Goal: Obtain resource: Download file/media

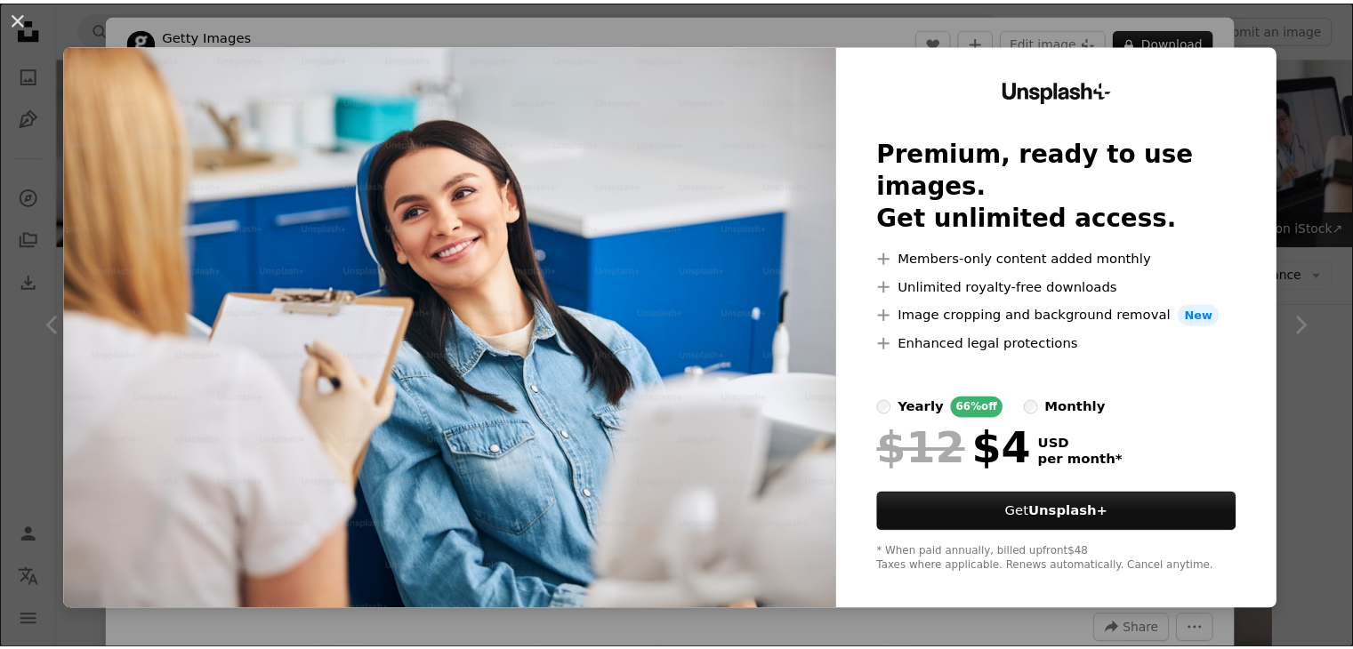
scroll to position [1334, 0]
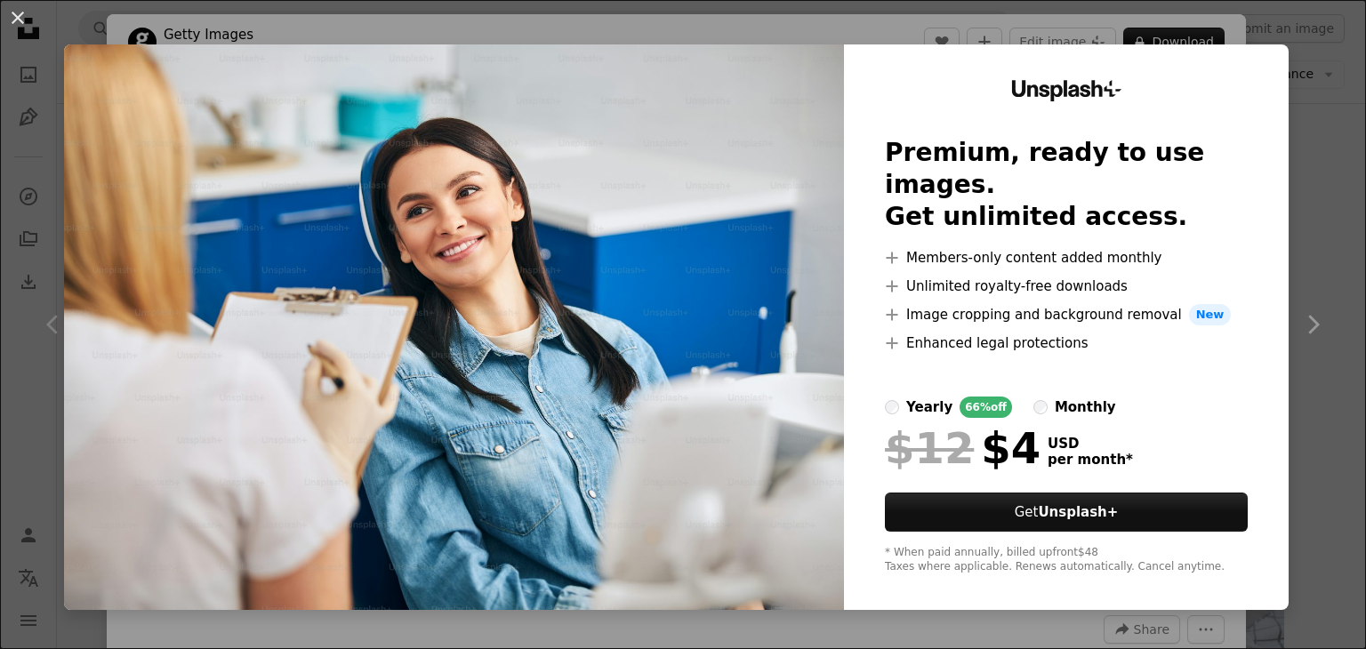
click at [1333, 263] on div "An X shape Unsplash+ Premium, ready to use images. Get unlimited access. A plus…" at bounding box center [683, 324] width 1366 height 649
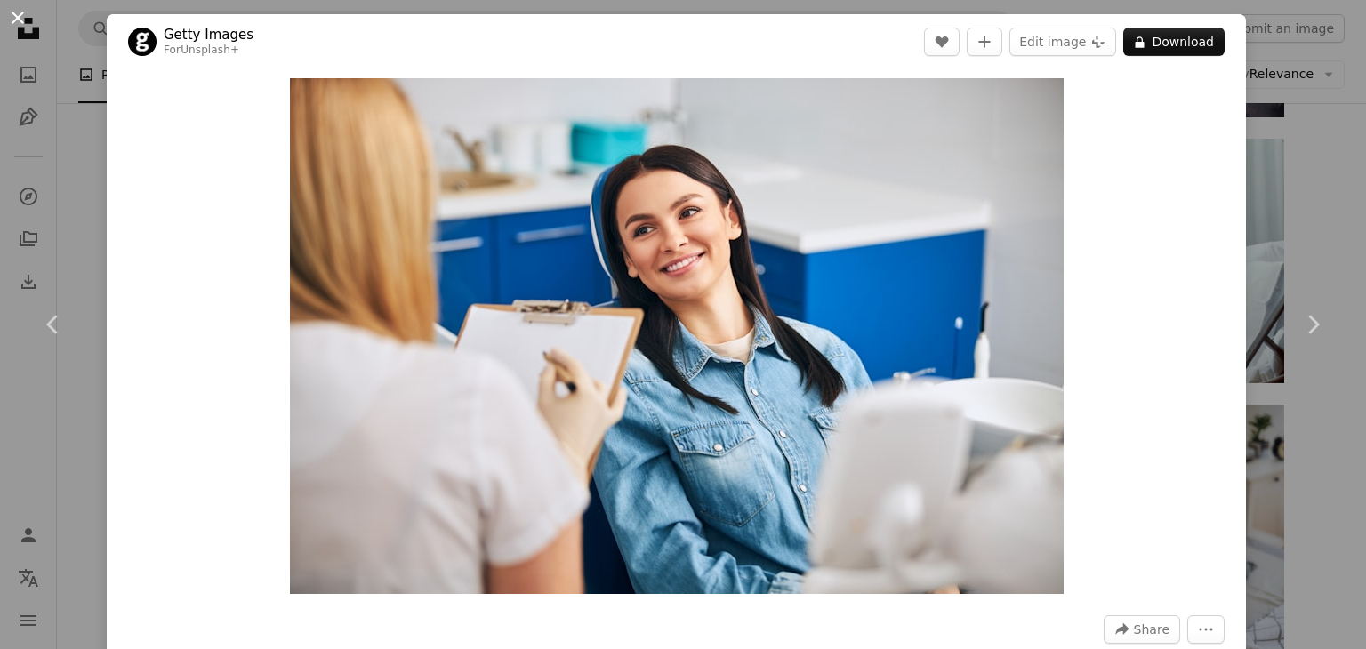
click at [19, 28] on button "An X shape" at bounding box center [17, 17] width 21 height 21
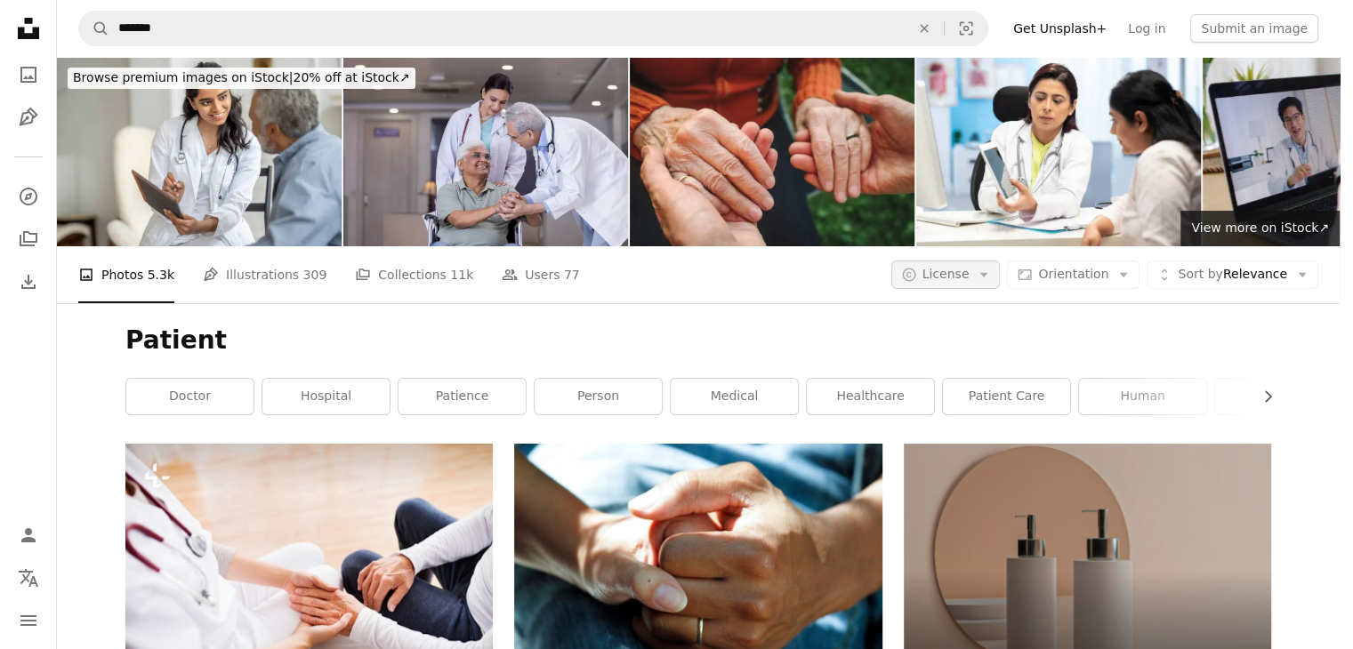
click at [1000, 261] on button "A copyright icon © License Arrow down" at bounding box center [945, 275] width 109 height 28
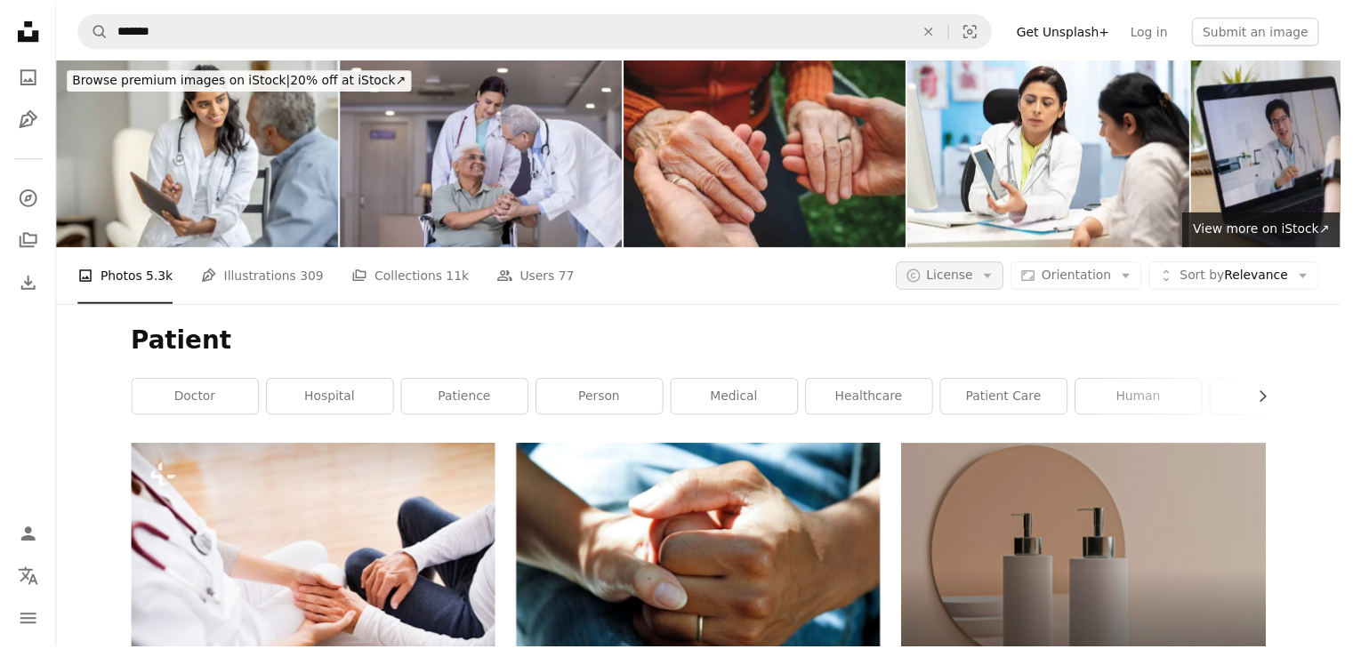
scroll to position [1334, 0]
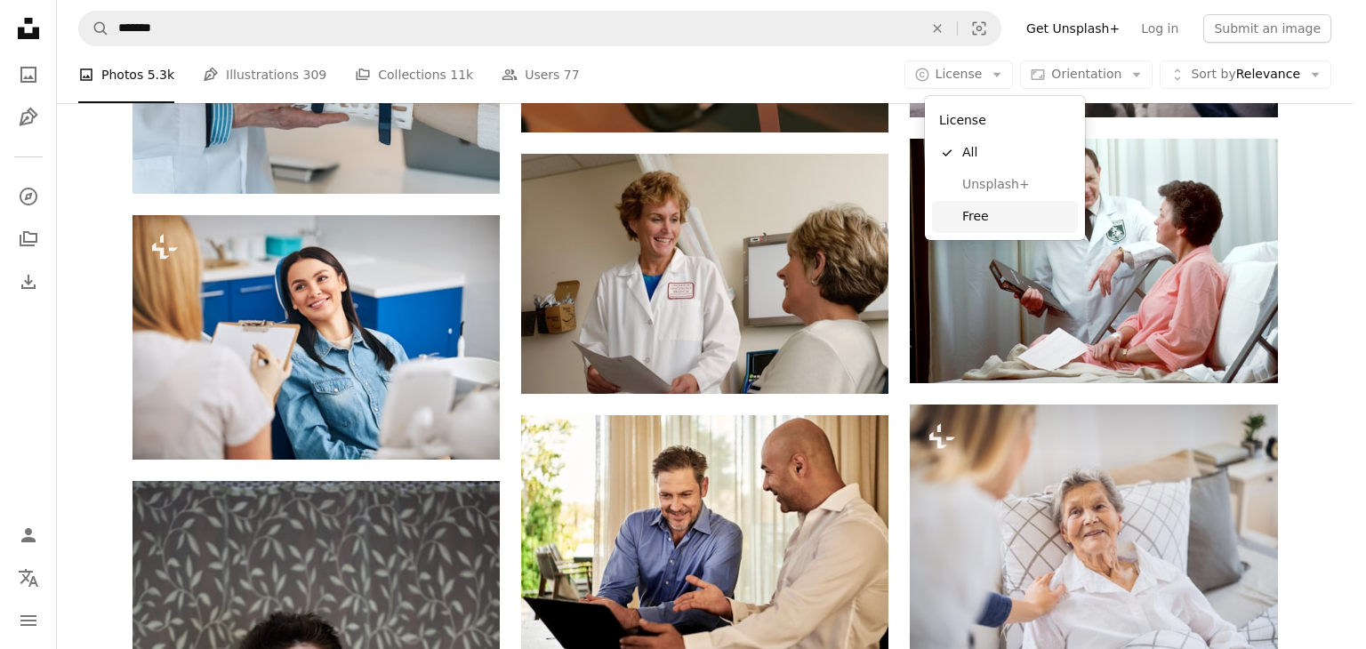
click at [981, 215] on span "Free" at bounding box center [1016, 217] width 109 height 18
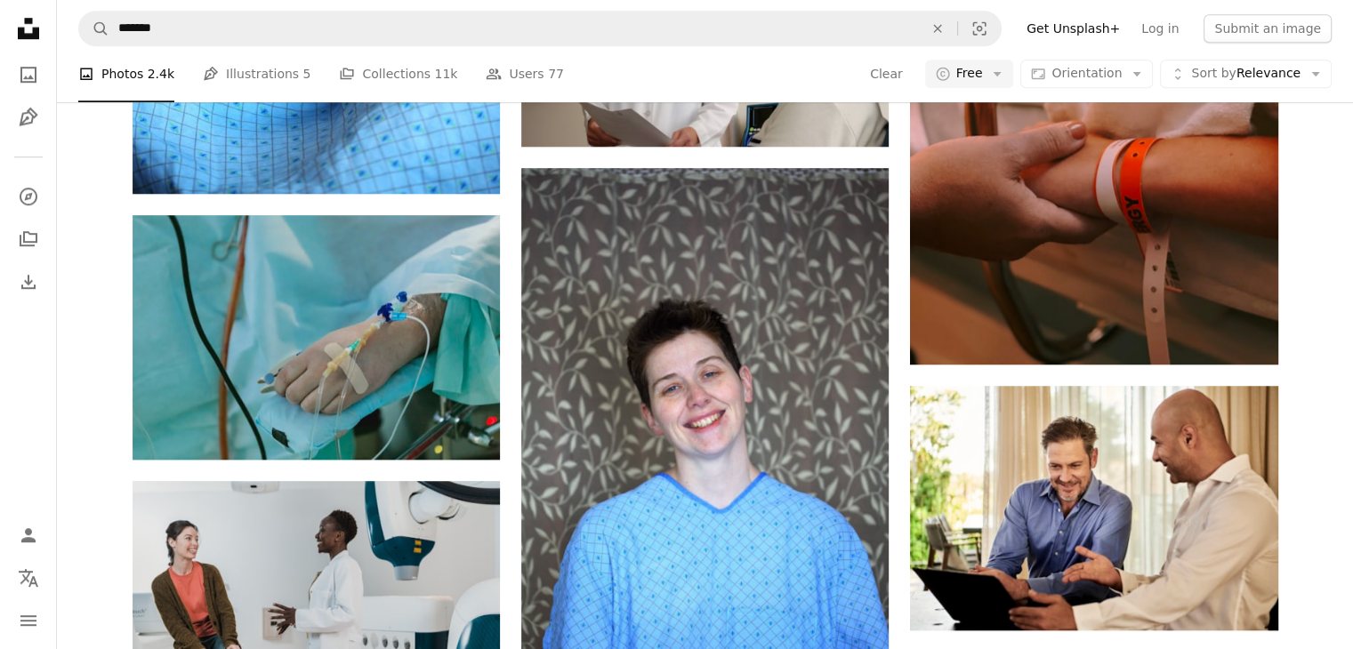
scroll to position [3024, 0]
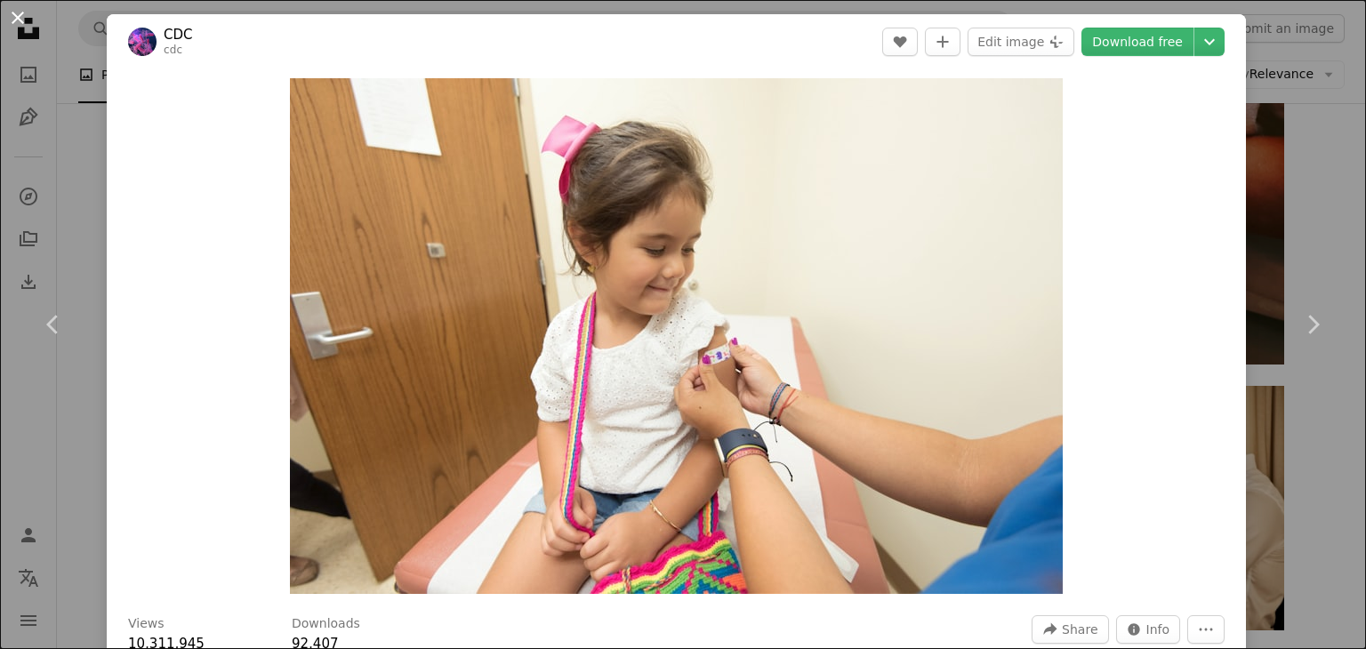
click at [23, 20] on button "An X shape" at bounding box center [17, 17] width 21 height 21
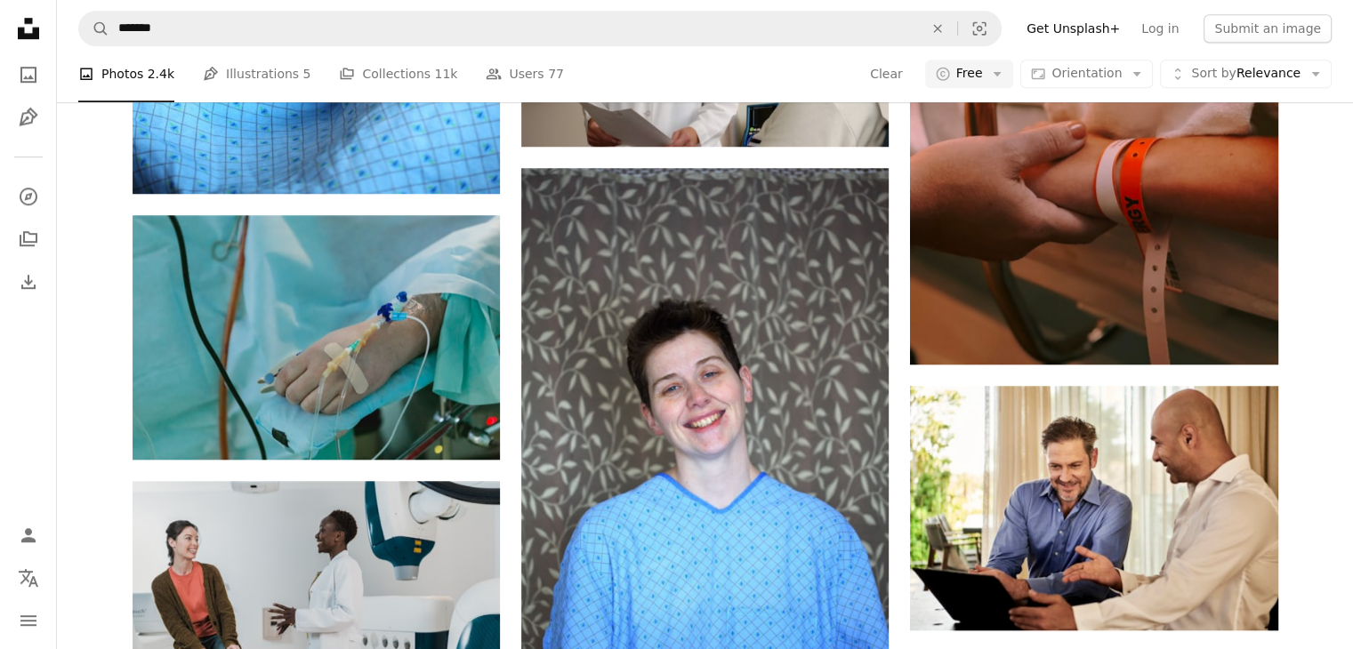
scroll to position [4871, 0]
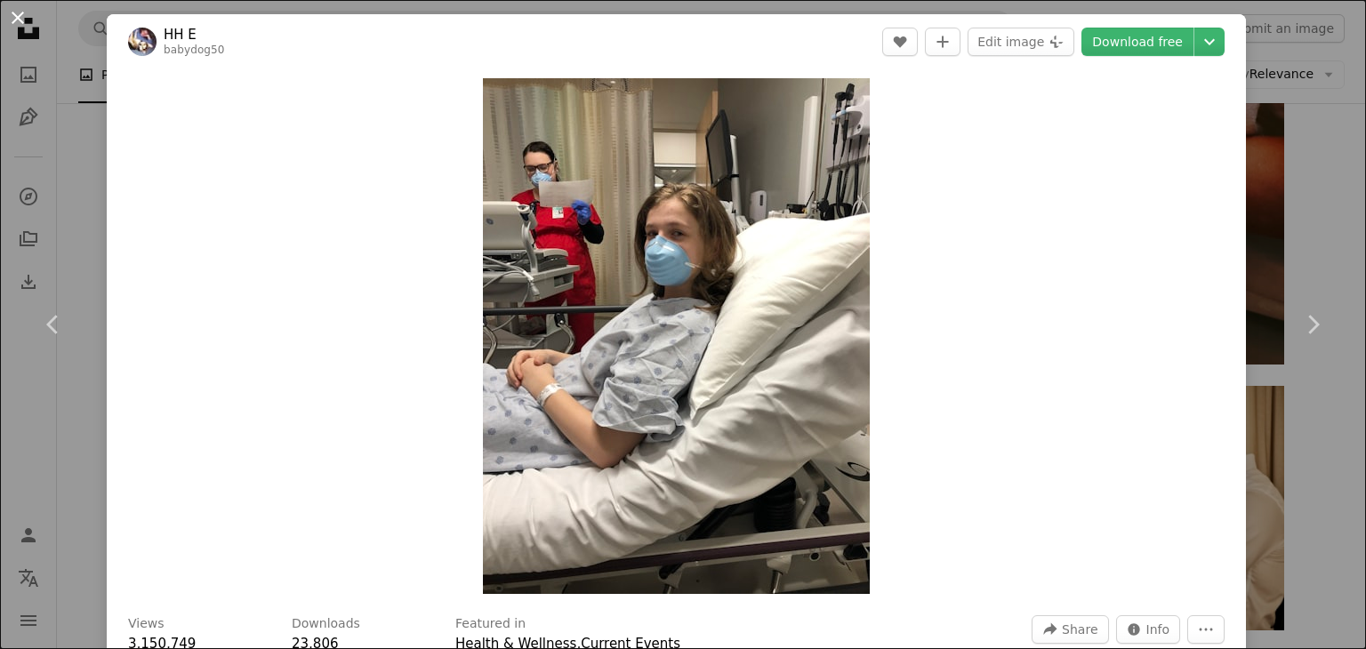
click at [24, 20] on button "An X shape" at bounding box center [17, 17] width 21 height 21
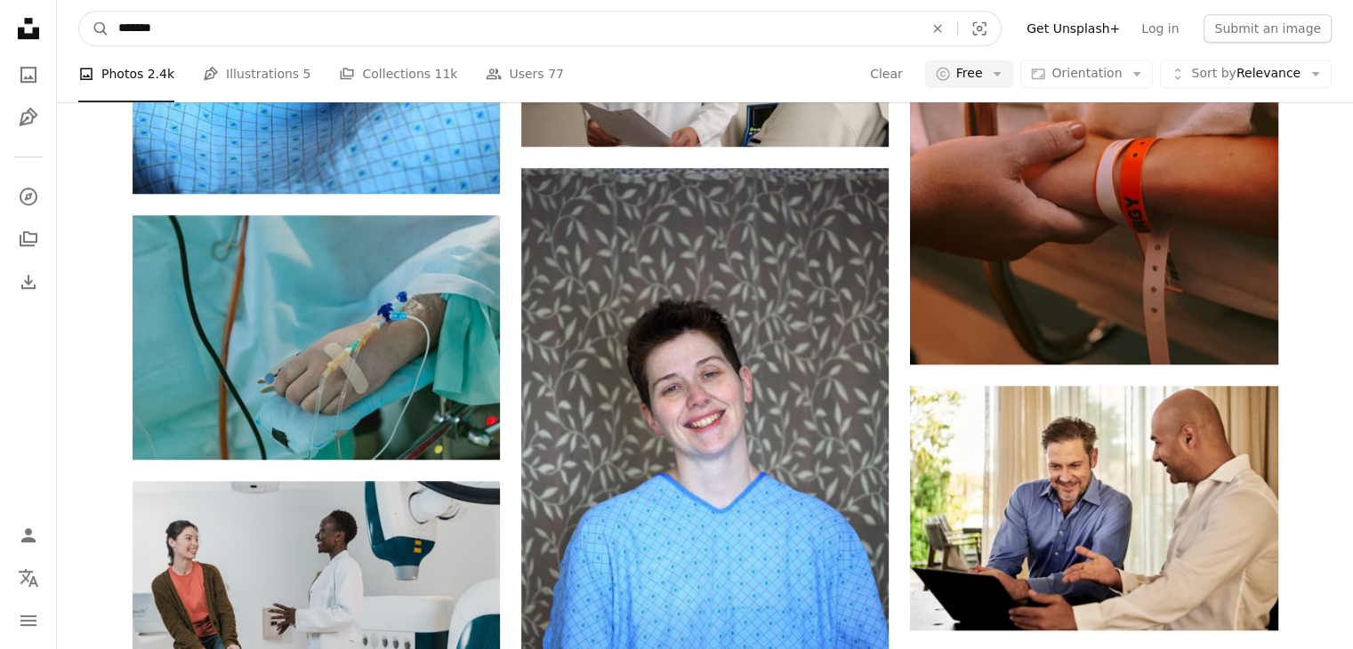
click at [198, 15] on input "*******" at bounding box center [513, 29] width 808 height 34
type input "*********"
click button "A magnifying glass" at bounding box center [94, 29] width 30 height 34
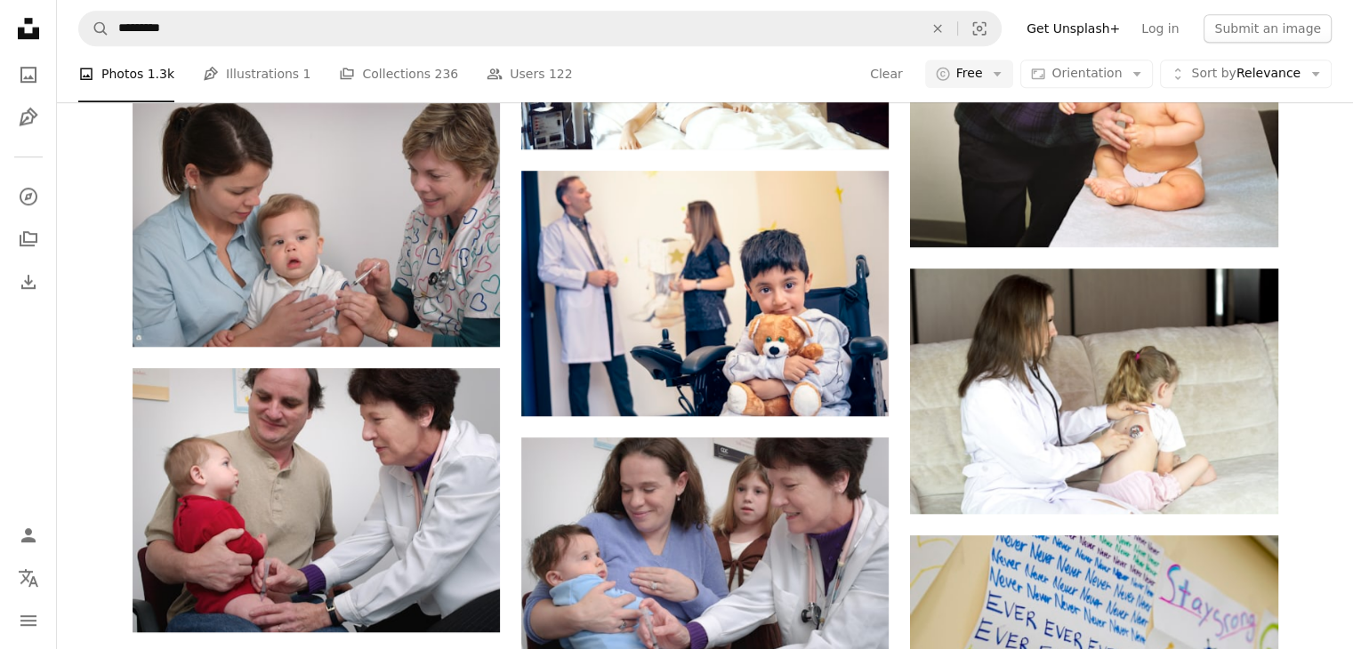
scroll to position [2579, 0]
